Goal: Transaction & Acquisition: Subscribe to service/newsletter

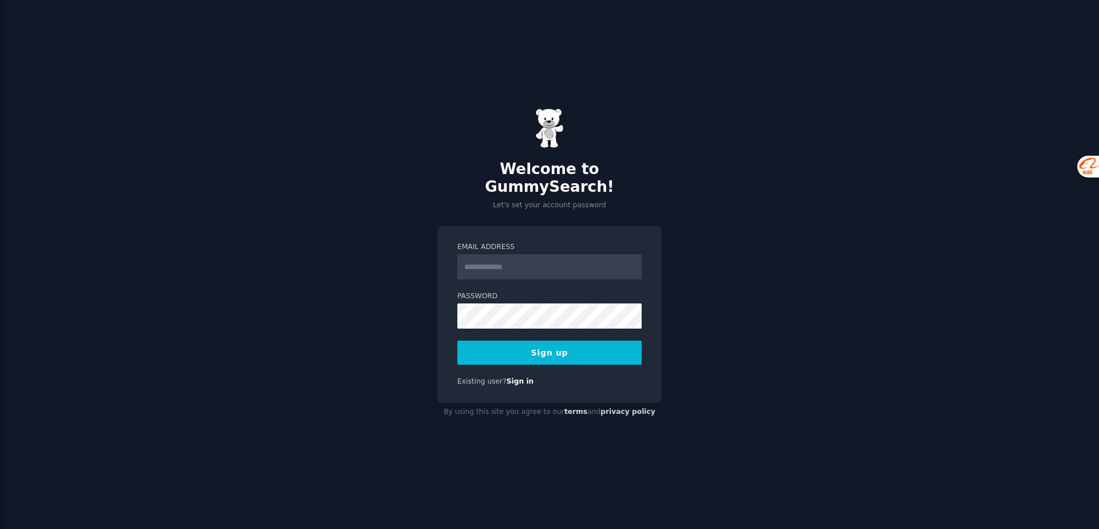
click at [523, 258] on input "Email Address" at bounding box center [549, 266] width 184 height 25
type input "**********"
click at [500, 346] on button "Sign up" at bounding box center [549, 353] width 184 height 24
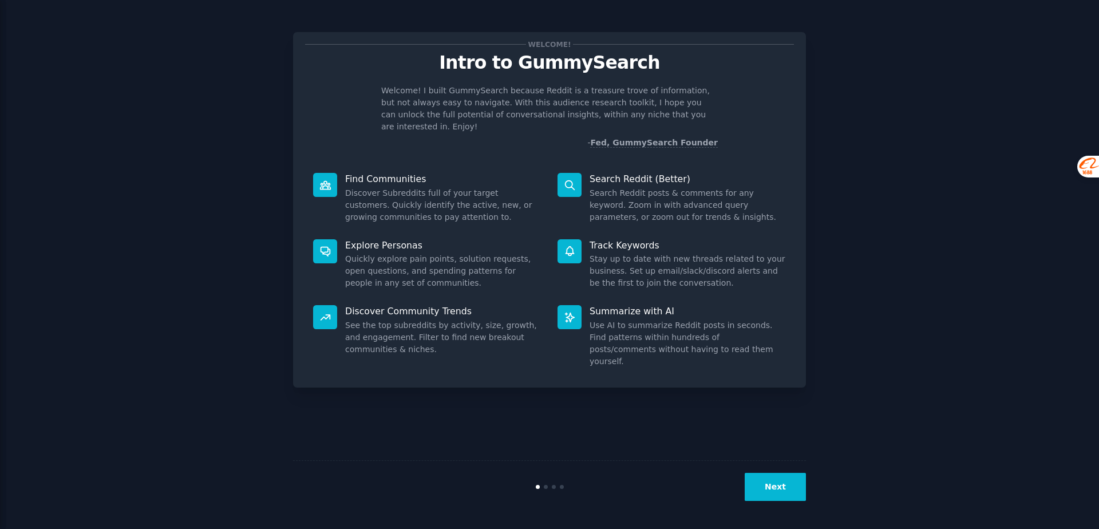
click at [767, 492] on button "Next" at bounding box center [775, 487] width 61 height 28
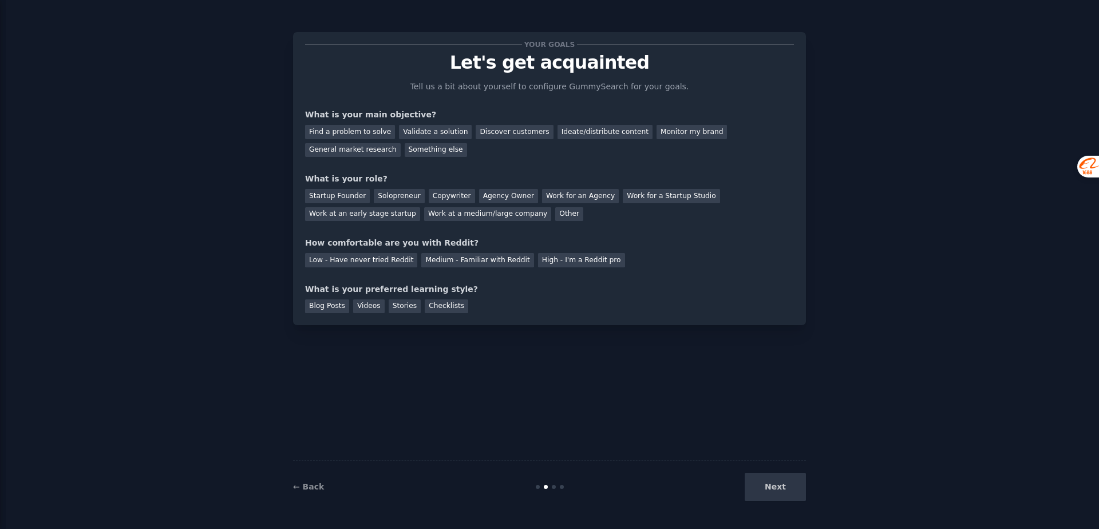
click at [767, 492] on div "Next" at bounding box center [720, 487] width 171 height 28
click at [776, 484] on div "Next" at bounding box center [720, 487] width 171 height 28
click at [776, 485] on div "Next" at bounding box center [720, 487] width 171 height 28
click at [773, 489] on div "Next" at bounding box center [720, 487] width 171 height 28
click at [478, 133] on div "Discover customers" at bounding box center [514, 132] width 77 height 14
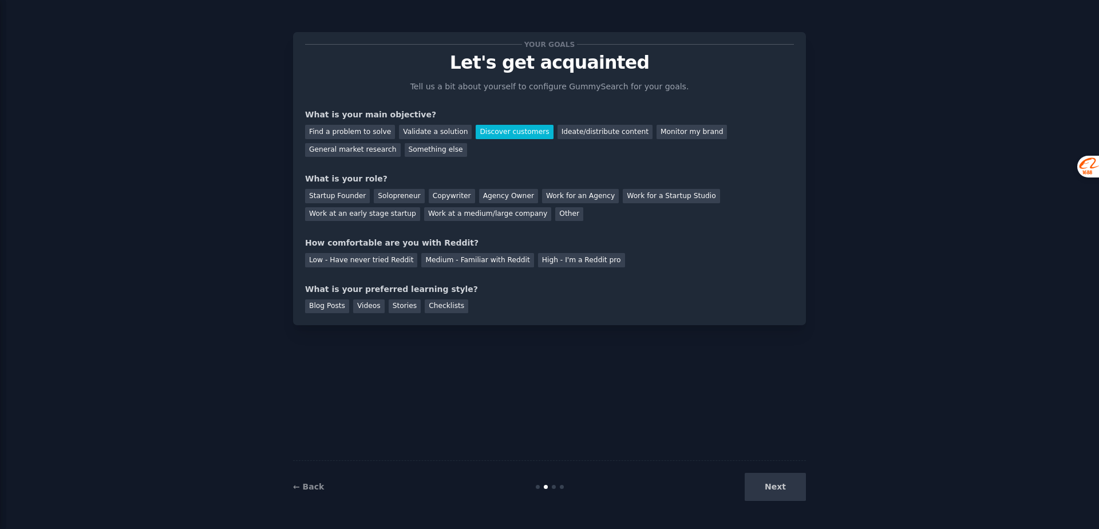
click at [784, 488] on div "Next" at bounding box center [720, 487] width 171 height 28
click at [559, 212] on div "Other" at bounding box center [569, 214] width 28 height 14
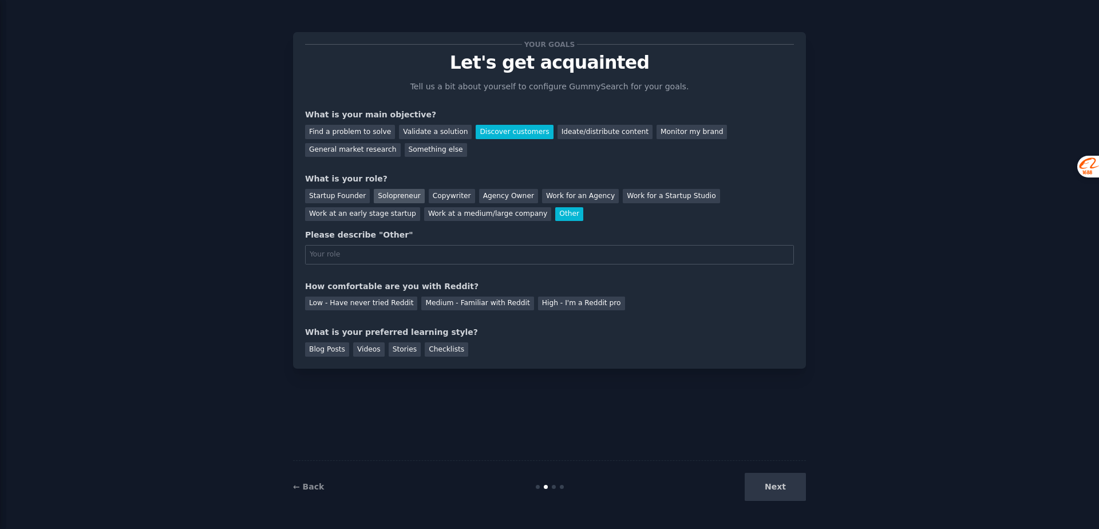
click at [408, 193] on div "Solopreneur" at bounding box center [399, 196] width 50 height 14
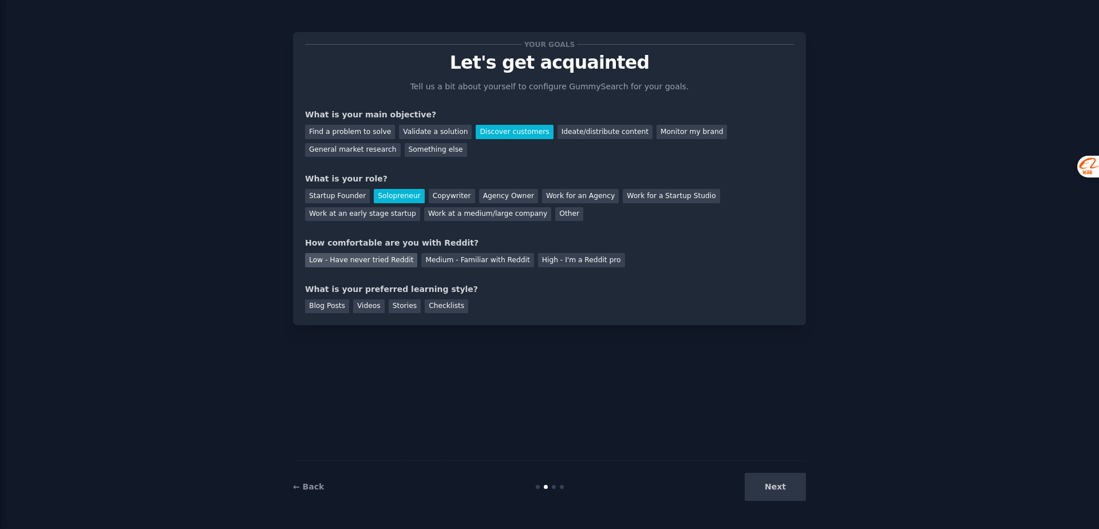
click at [389, 256] on div "Low - Have never tried Reddit" at bounding box center [361, 260] width 112 height 14
click at [433, 304] on div "Checklists" at bounding box center [446, 306] width 43 height 14
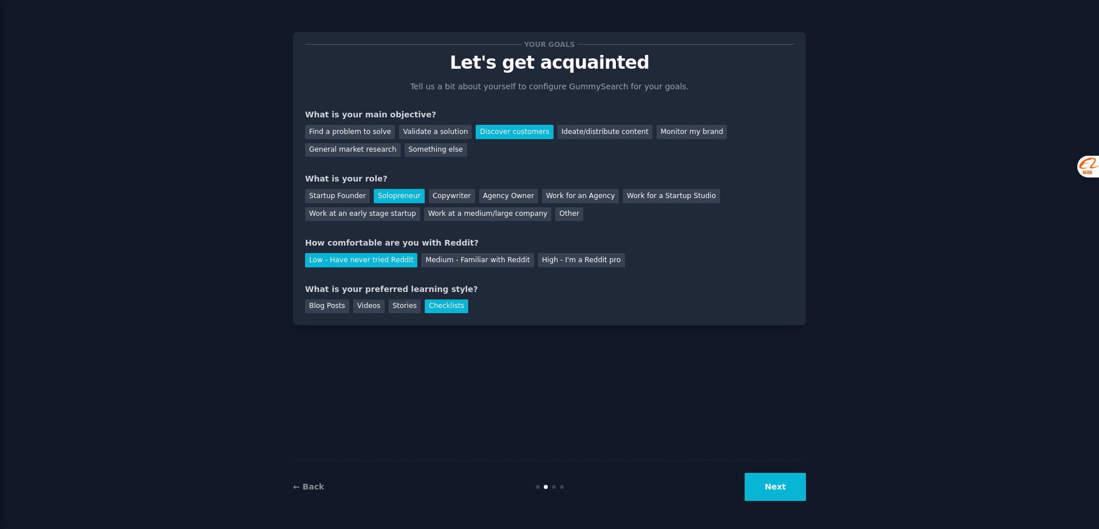
click at [764, 495] on button "Next" at bounding box center [775, 487] width 61 height 28
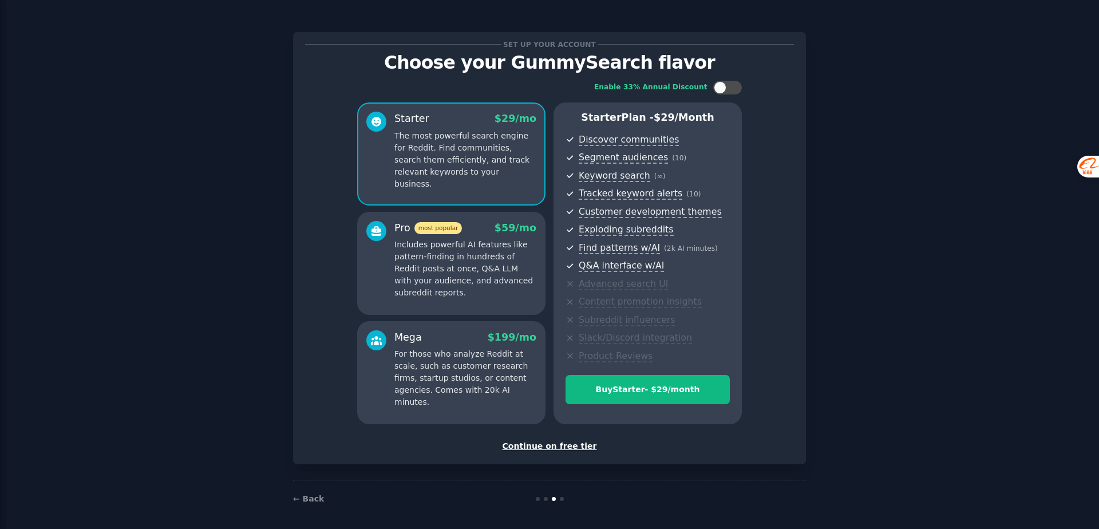
click at [567, 448] on div "Continue on free tier" at bounding box center [549, 446] width 489 height 12
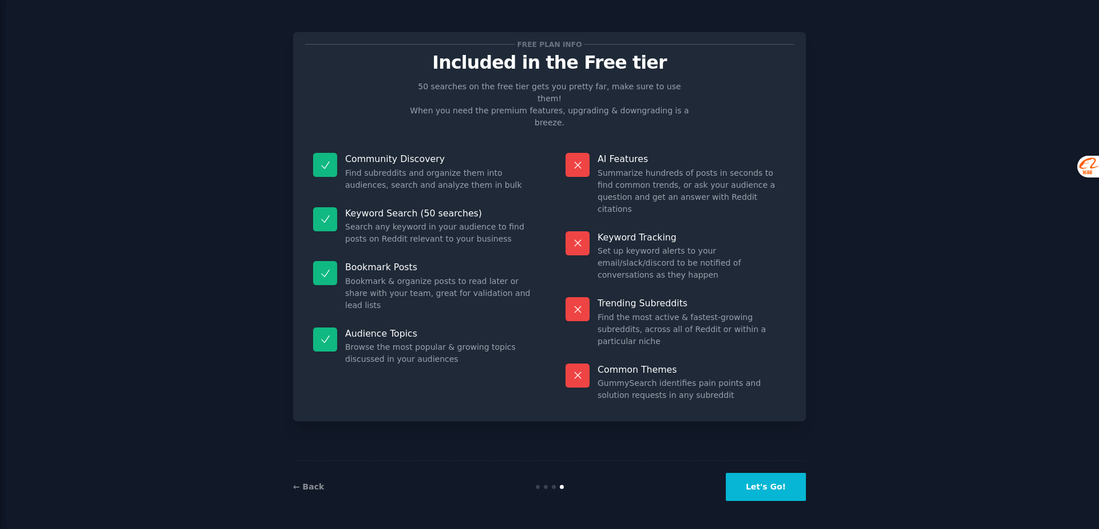
click at [775, 488] on button "Let's Go!" at bounding box center [766, 487] width 80 height 28
